Goal: Transaction & Acquisition: Purchase product/service

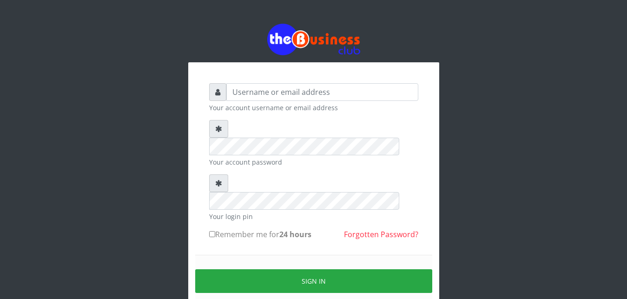
click at [325, 87] on input "text" at bounding box center [322, 92] width 192 height 18
type input "[EMAIL_ADDRESS][DOMAIN_NAME]"
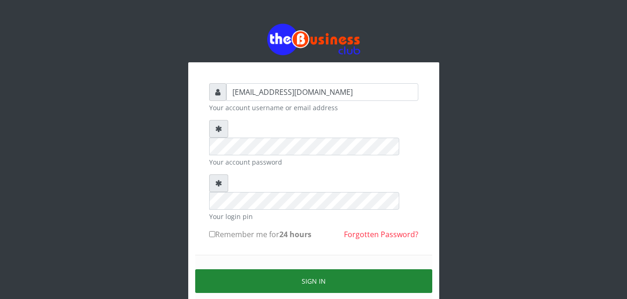
click at [302, 269] on button "Sign in" at bounding box center [313, 281] width 237 height 24
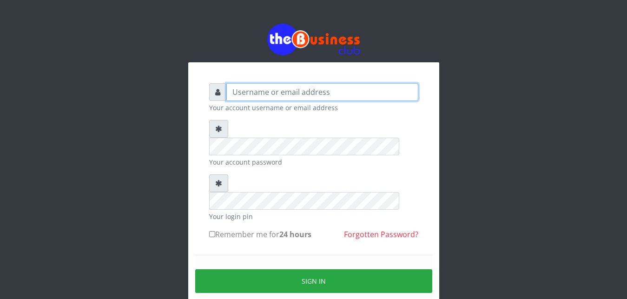
click at [319, 94] on input "text" at bounding box center [322, 92] width 192 height 18
type input "chuksdave2002@yahoo.co.uk"
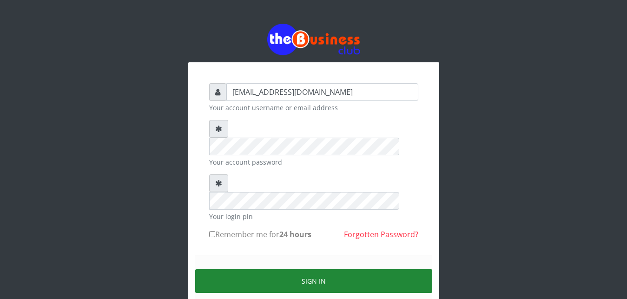
click at [330, 269] on button "Sign in" at bounding box center [313, 281] width 237 height 24
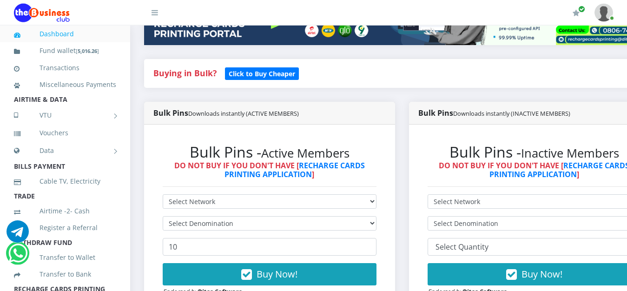
scroll to position [172, 0]
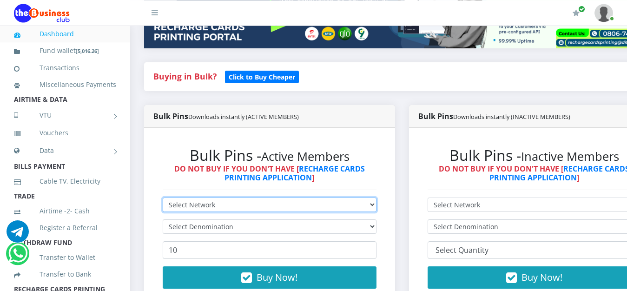
click at [257, 198] on select "Select Network MTN Globacom 9Mobile Airtel" at bounding box center [270, 205] width 214 height 14
select select "MTN"
click at [0, 0] on option "MTN" at bounding box center [0, 0] width 0 height 0
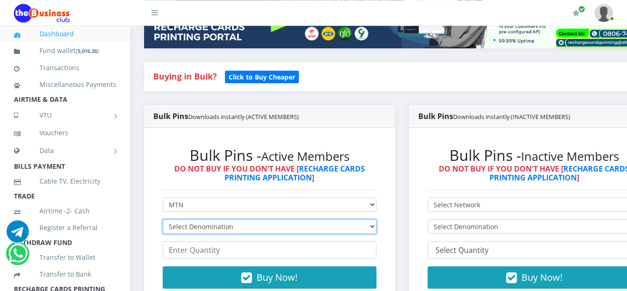
click at [163, 219] on select "Select Denomination MTN NGN100 - ₦96.99 MTN NGN200 - ₦193.98 MTN NGN400 - ₦387.…" at bounding box center [270, 226] width 214 height 14
select select "484.95-500"
click at [0, 0] on option "MTN NGN500 - ₦484.95" at bounding box center [0, 0] width 0 height 0
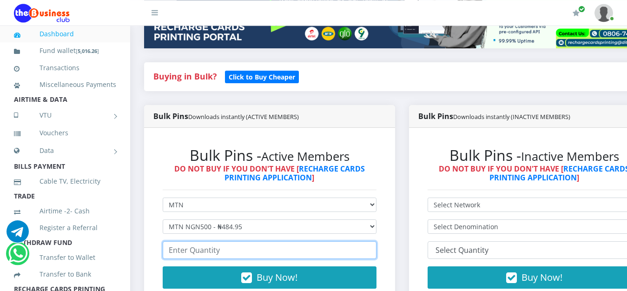
click at [217, 241] on input "number" at bounding box center [270, 250] width 214 height 18
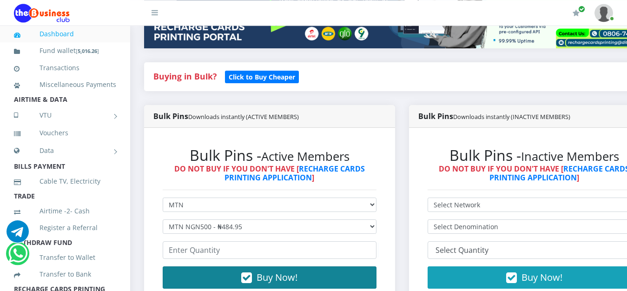
click at [266, 272] on span "Buy Now!" at bounding box center [277, 277] width 41 height 13
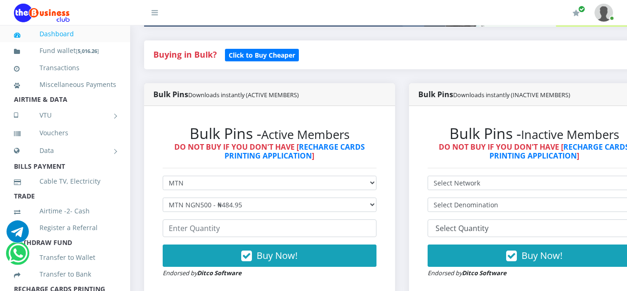
scroll to position [195, 0]
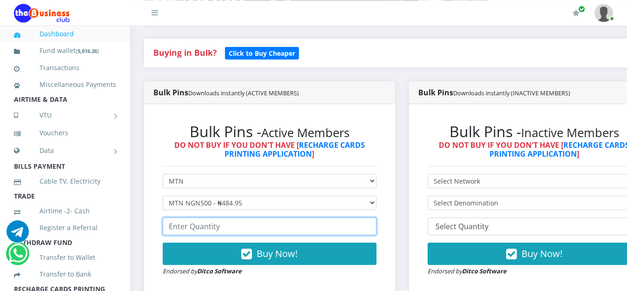
click at [276, 218] on input "number" at bounding box center [270, 227] width 214 height 18
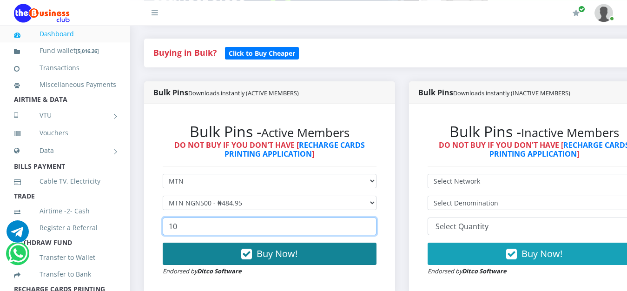
type input "10"
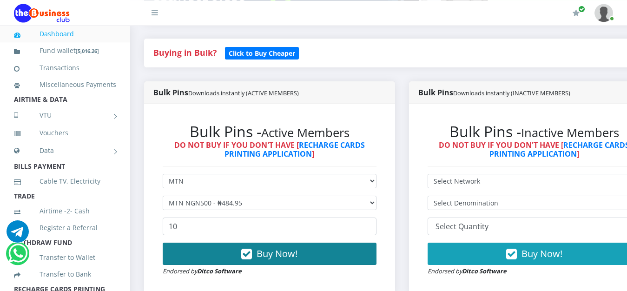
click at [268, 247] on span "Buy Now!" at bounding box center [277, 253] width 41 height 13
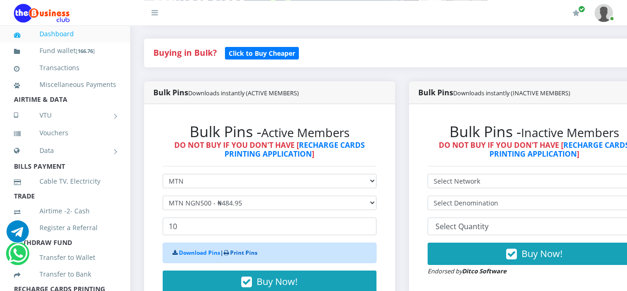
click at [247, 249] on link "Print Pins" at bounding box center [243, 253] width 27 height 8
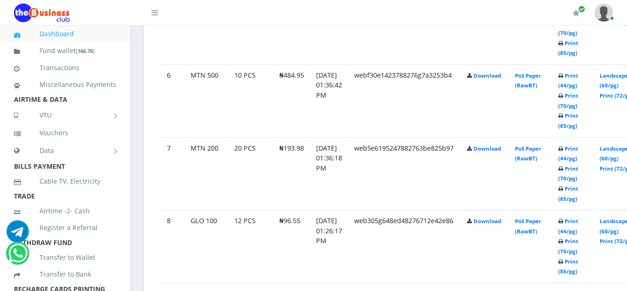
scroll to position [895, 0]
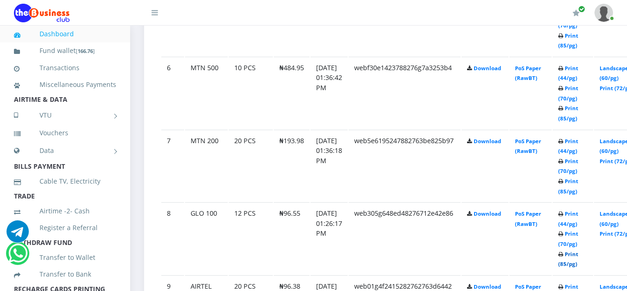
click at [578, 251] on link "Print (85/pg)" at bounding box center [568, 259] width 20 height 17
